Goal: Download file/media

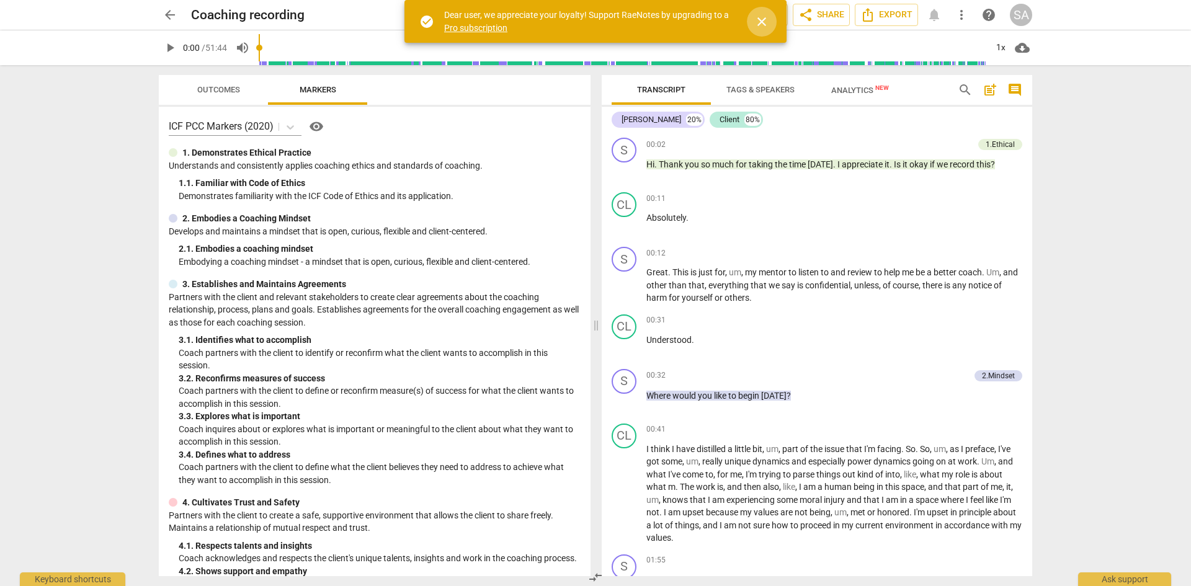
click at [756, 20] on span "close" at bounding box center [762, 21] width 15 height 15
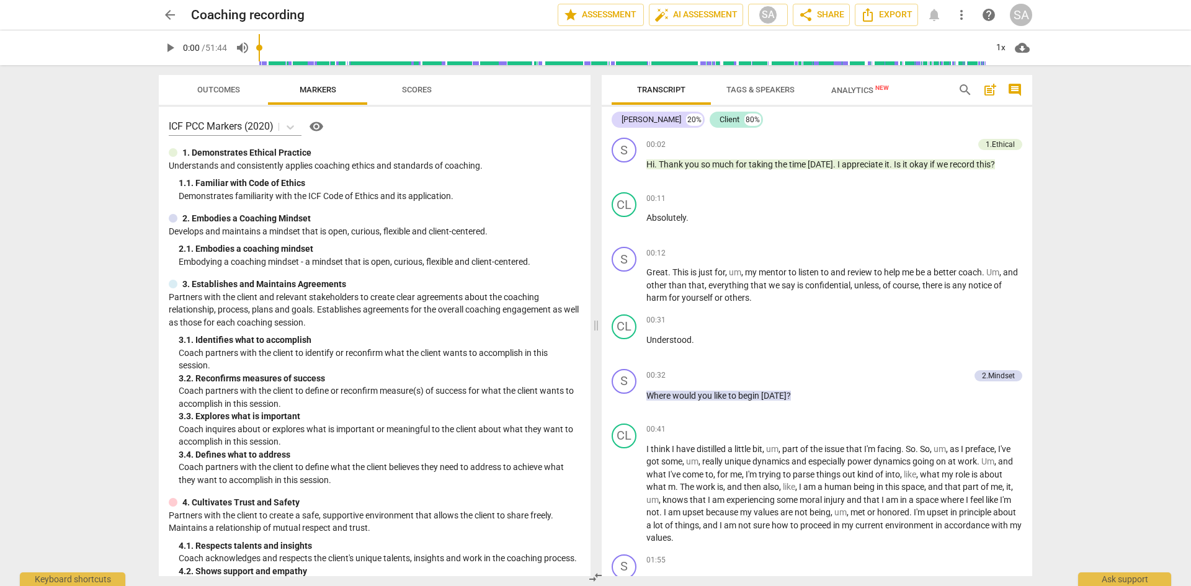
click at [174, 19] on span "arrow_back" at bounding box center [170, 14] width 15 height 15
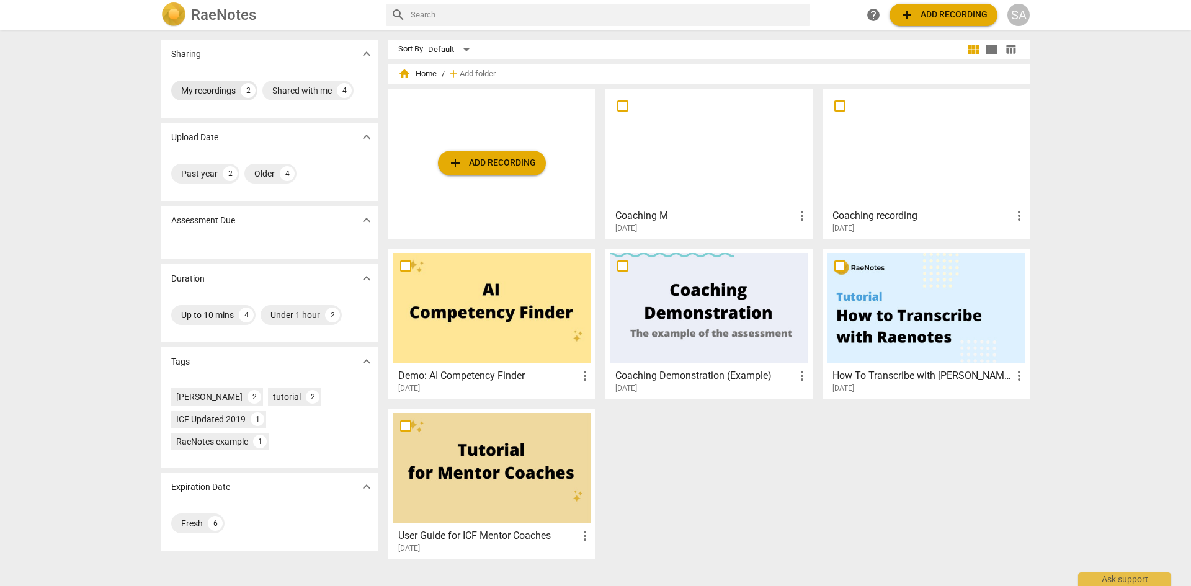
click at [212, 89] on div "My recordings" at bounding box center [208, 90] width 55 height 12
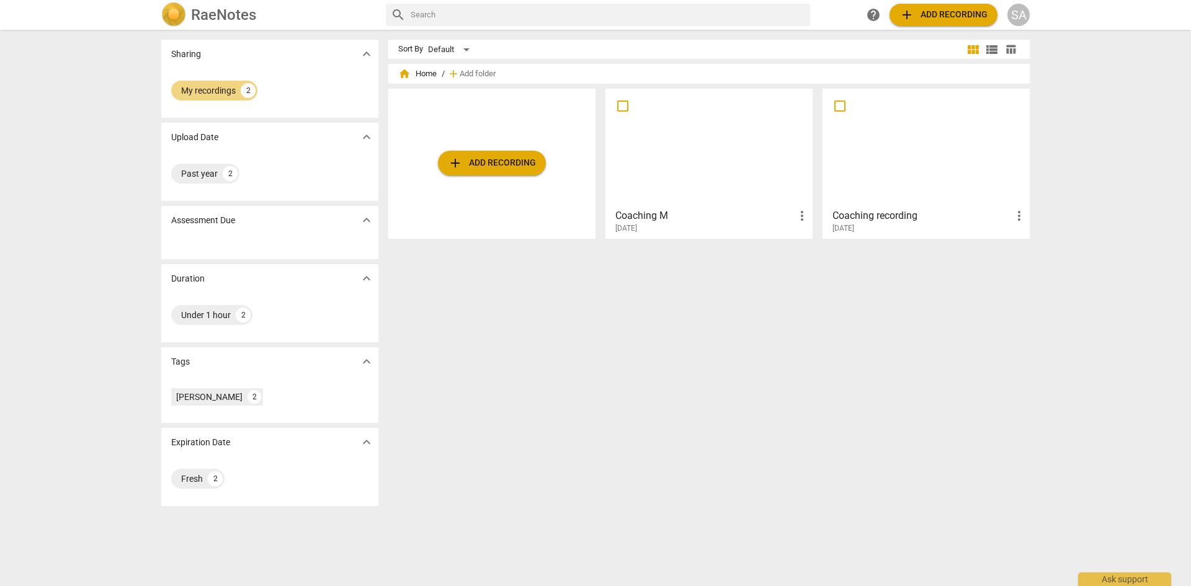
click at [647, 219] on h3 "Coaching M" at bounding box center [705, 216] width 179 height 15
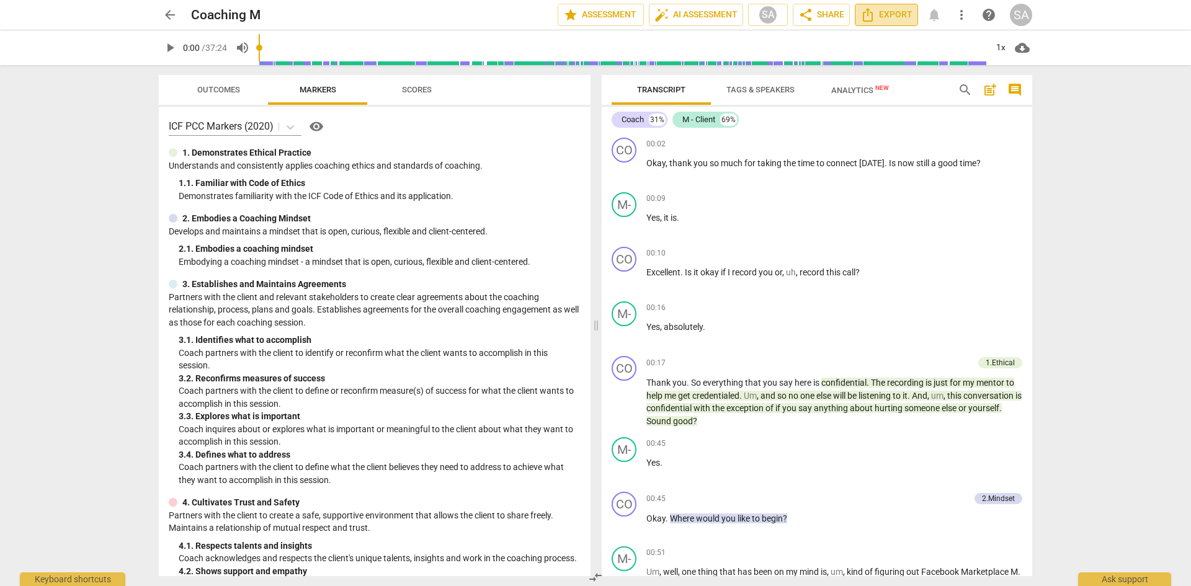
click at [882, 19] on span "Export" at bounding box center [887, 14] width 52 height 15
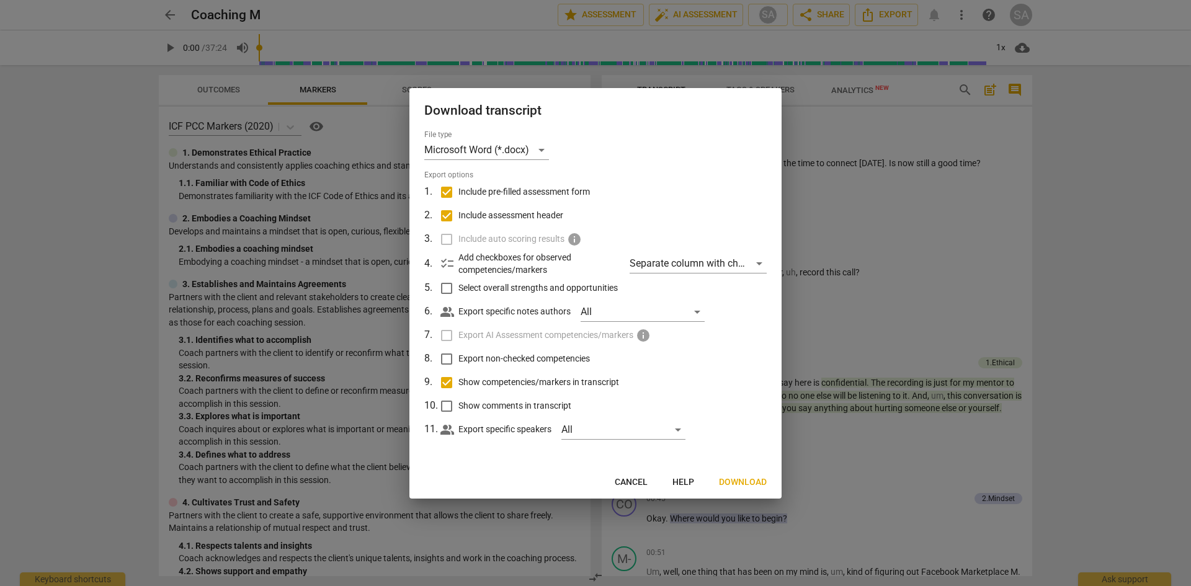
click at [444, 290] on input "Select overall strengths and opportunities" at bounding box center [447, 289] width 24 height 24
checkbox input "true"
click at [448, 357] on input "Export non-checked competencies" at bounding box center [447, 360] width 24 height 24
checkbox input "true"
click at [447, 408] on input "Show comments in transcript" at bounding box center [447, 407] width 24 height 24
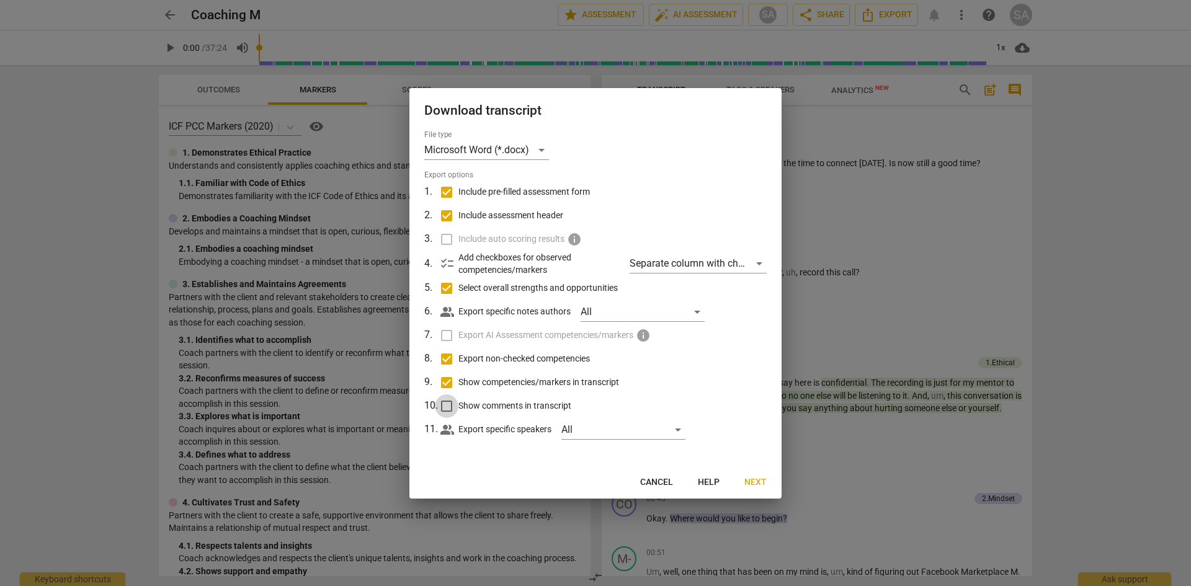
checkbox input "true"
click at [504, 159] on div "Microsoft Word (*.docx)" at bounding box center [486, 150] width 125 height 20
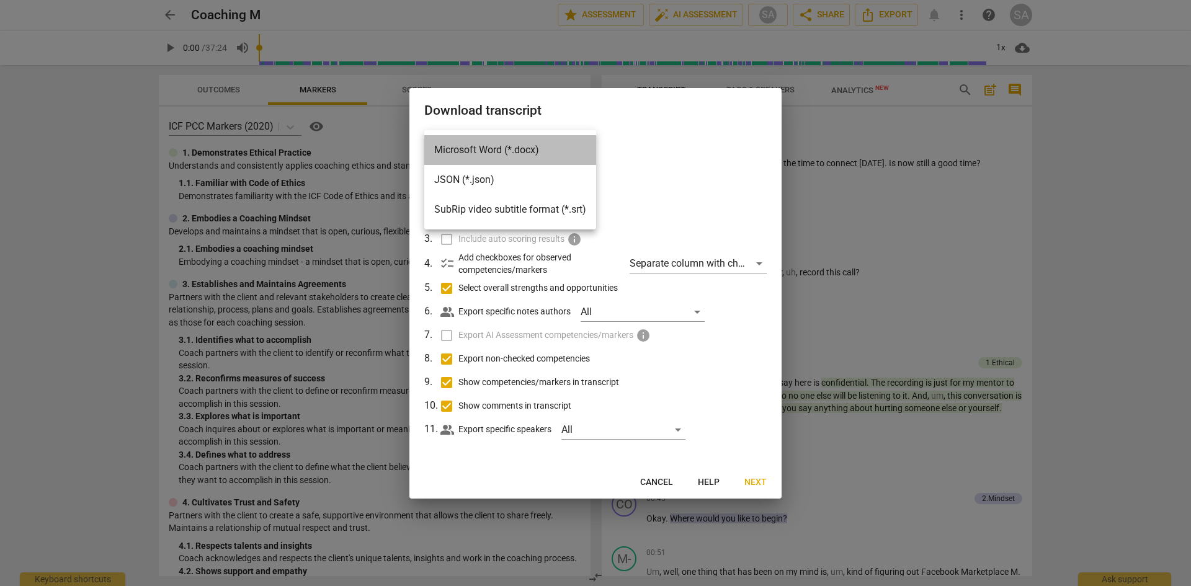
click at [513, 147] on li "Microsoft Word (*.docx)" at bounding box center [510, 150] width 172 height 30
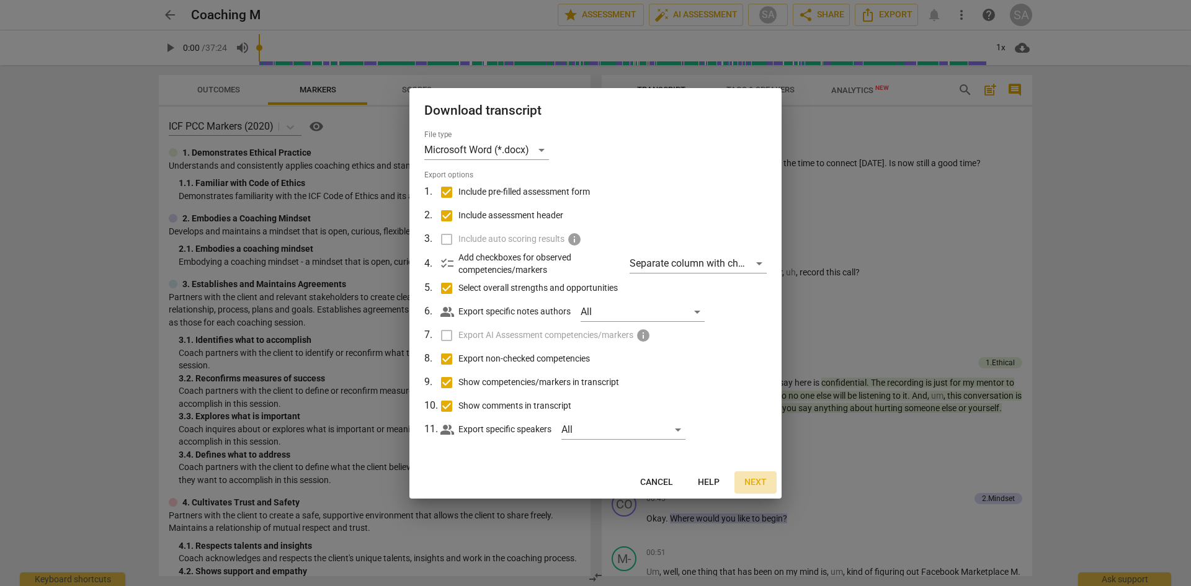
click at [755, 483] on span "Next" at bounding box center [756, 483] width 22 height 12
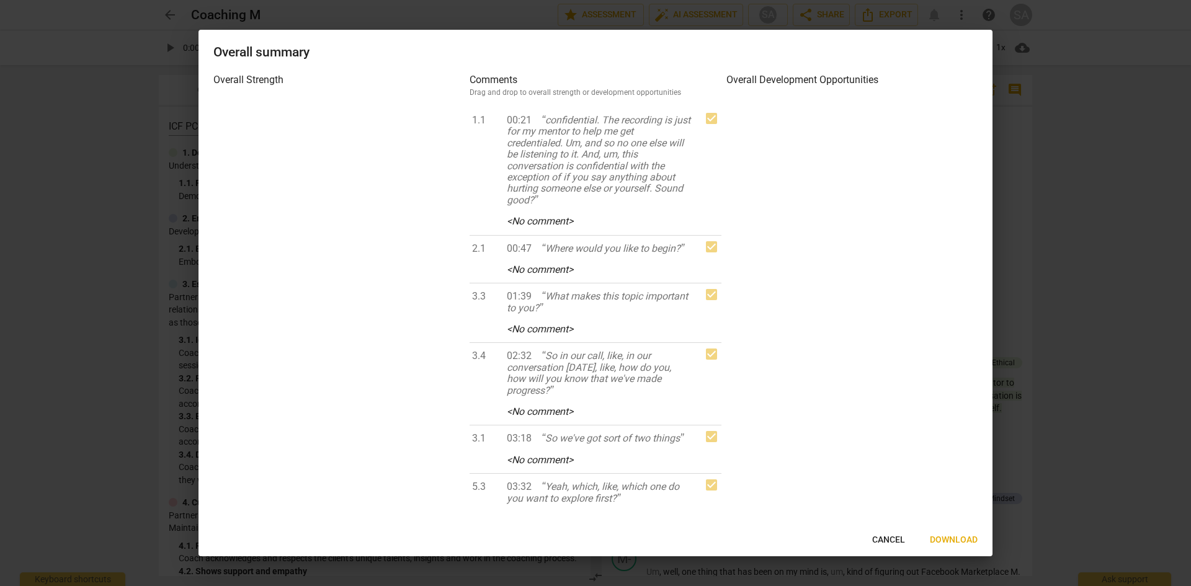
click at [951, 536] on span "Download" at bounding box center [954, 540] width 48 height 12
